Goal: Find specific page/section: Find specific page/section

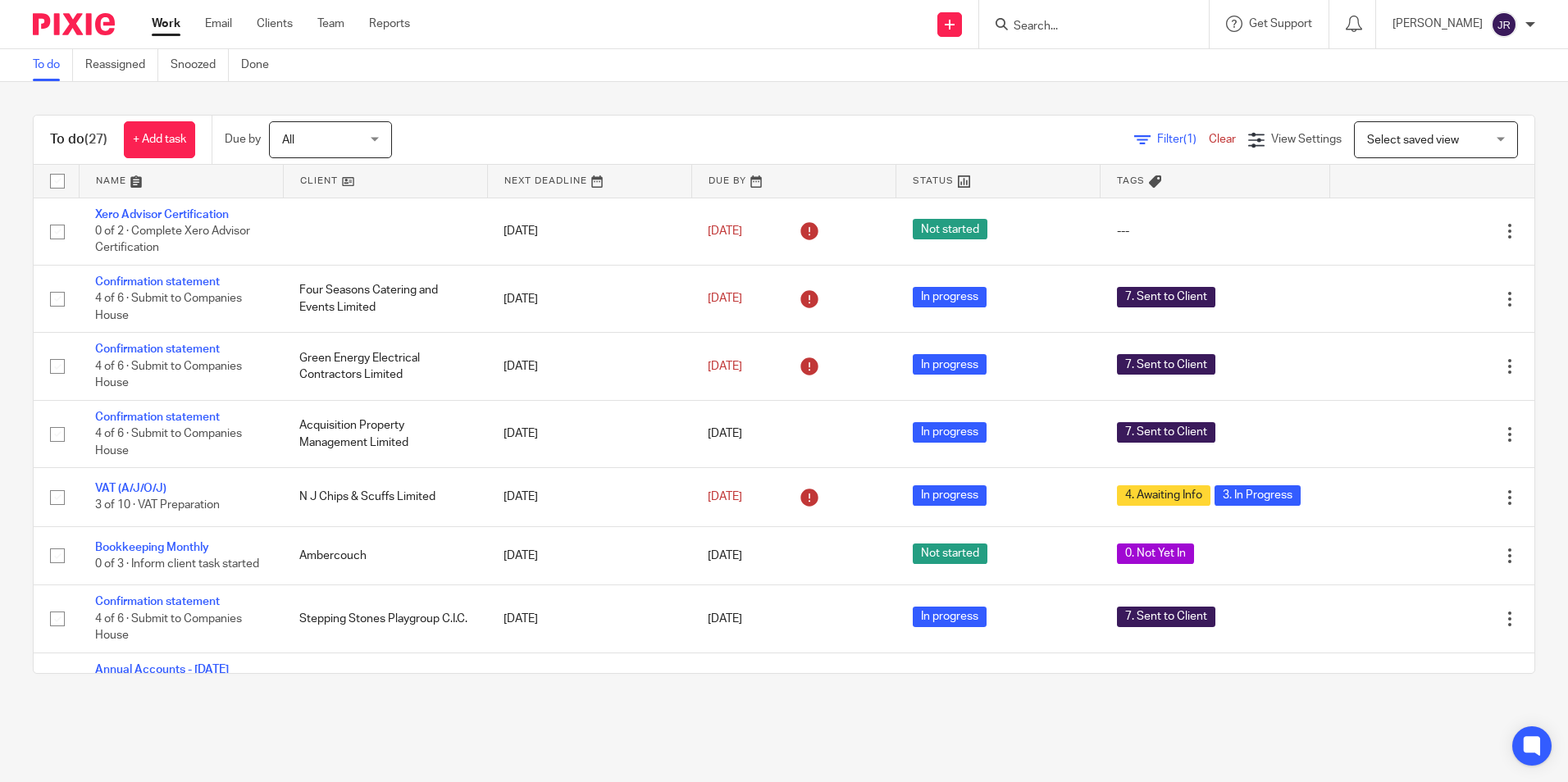
click at [1058, 15] on form at bounding box center [1099, 23] width 174 height 20
click at [1062, 27] on input "Search" at bounding box center [1085, 26] width 147 height 14
type input "pav"
click at [1085, 58] on link at bounding box center [1110, 65] width 203 height 25
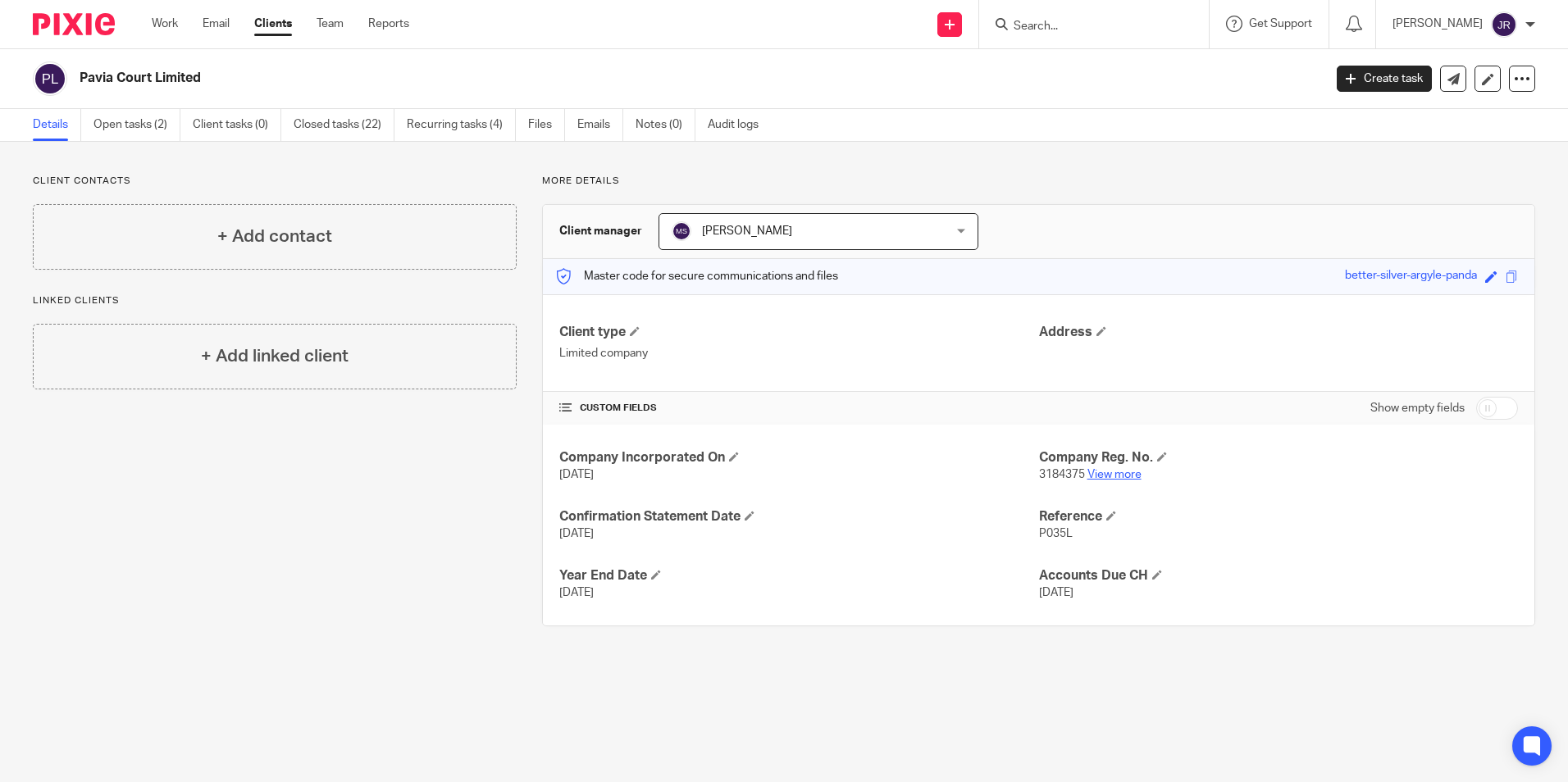
click at [1103, 471] on link "View more" at bounding box center [1114, 475] width 54 height 12
click at [170, 29] on link "Work" at bounding box center [165, 23] width 26 height 16
